Goal: Transaction & Acquisition: Purchase product/service

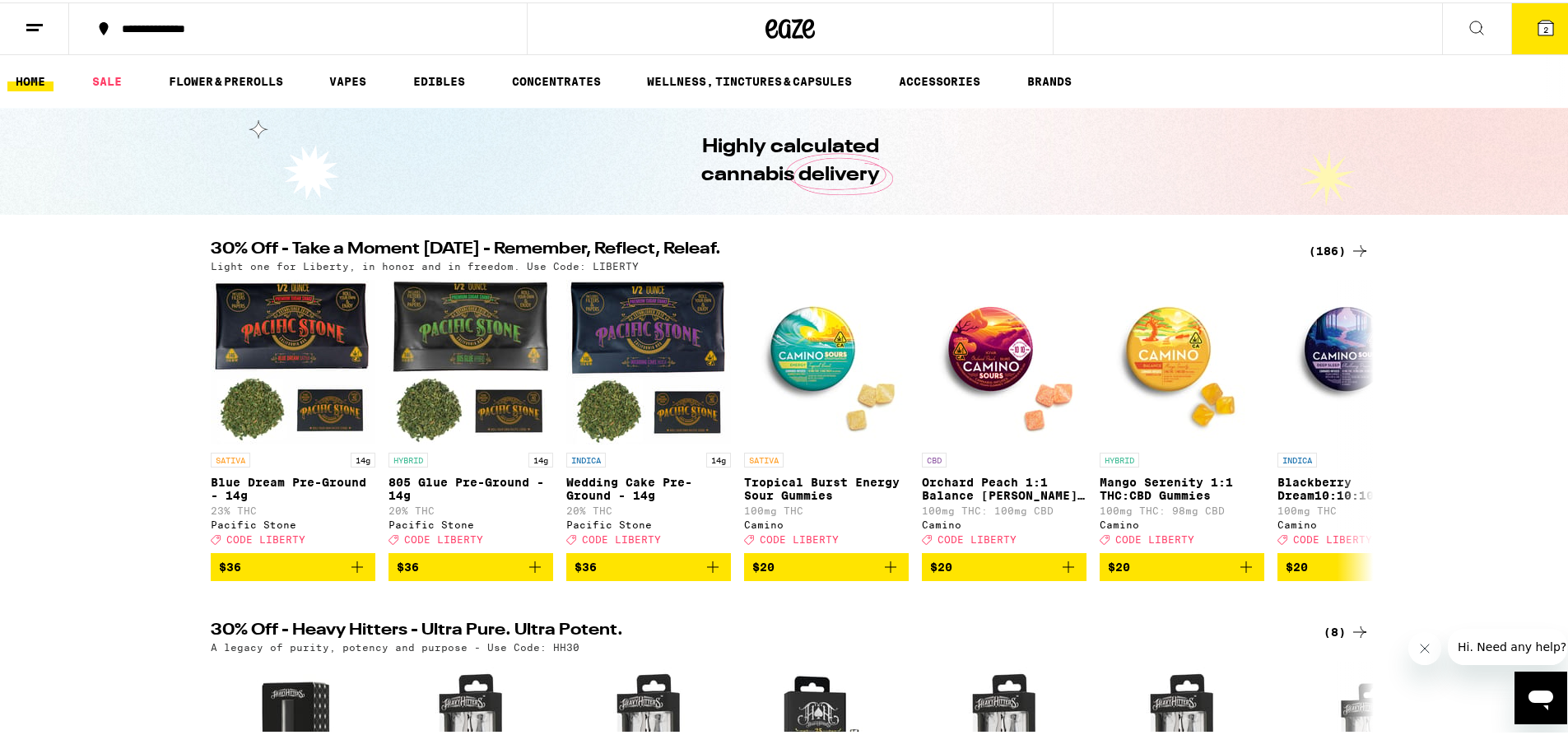
click at [1543, 32] on span "2" at bounding box center [1545, 28] width 5 height 10
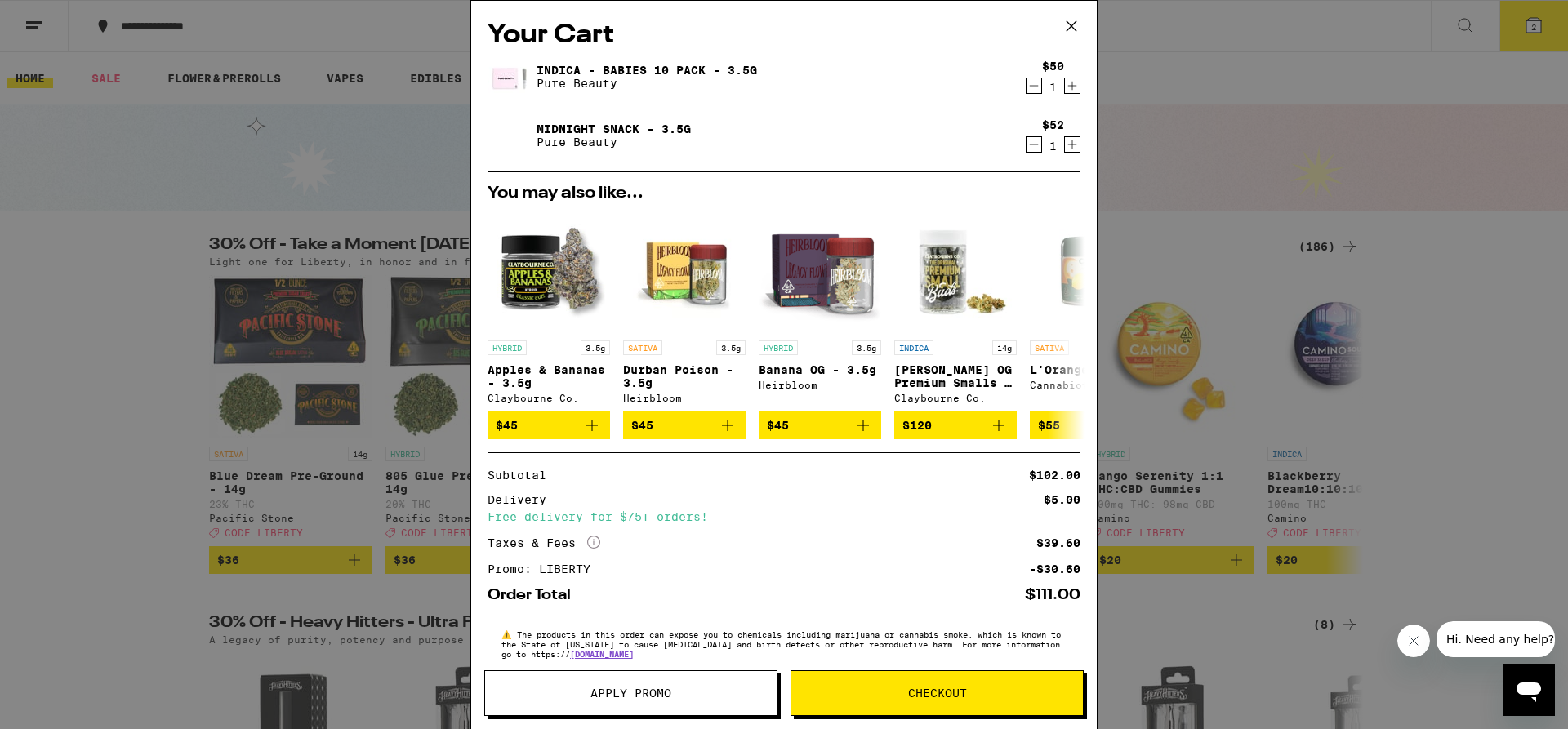
click at [1026, 86] on icon "Decrement" at bounding box center [1034, 86] width 15 height 20
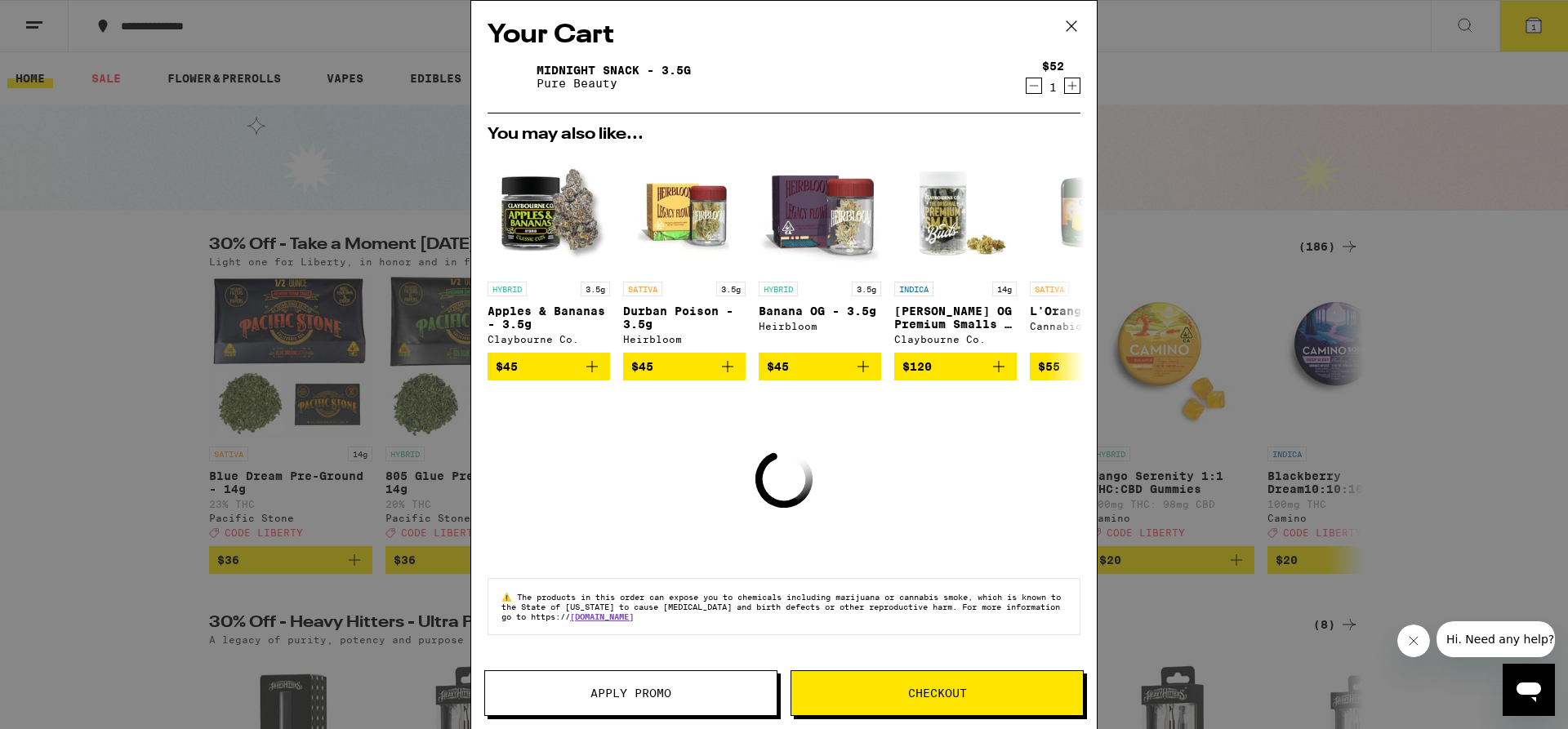
click at [1030, 86] on icon "Decrement" at bounding box center [1034, 86] width 9 height 0
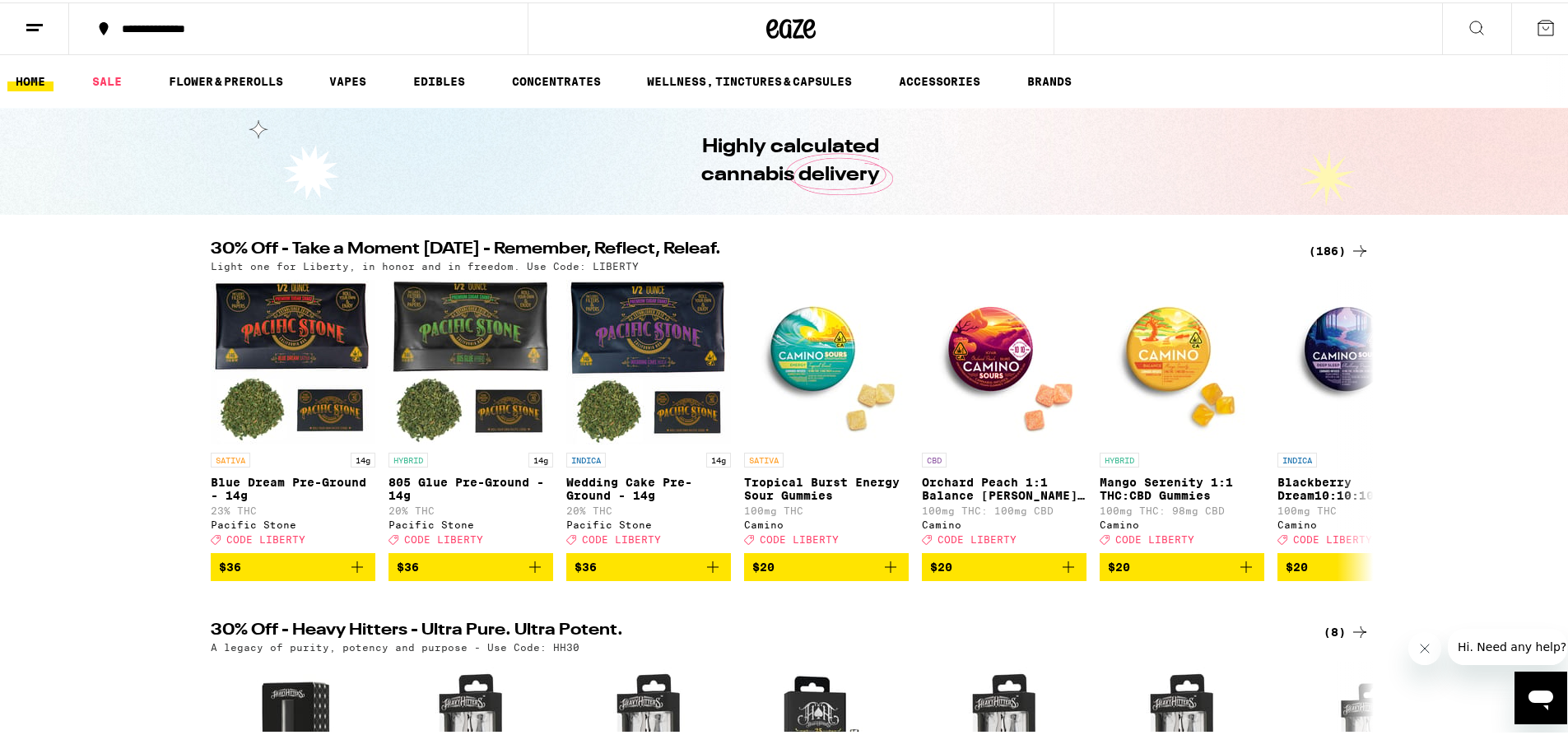
click at [1077, 27] on div "Your Cart You may also like... HYBRID 3.5g Apples & Bananas - 3.5g [PERSON_NAME…" at bounding box center [790, 368] width 1581 height 735
